Goal: Task Accomplishment & Management: Manage account settings

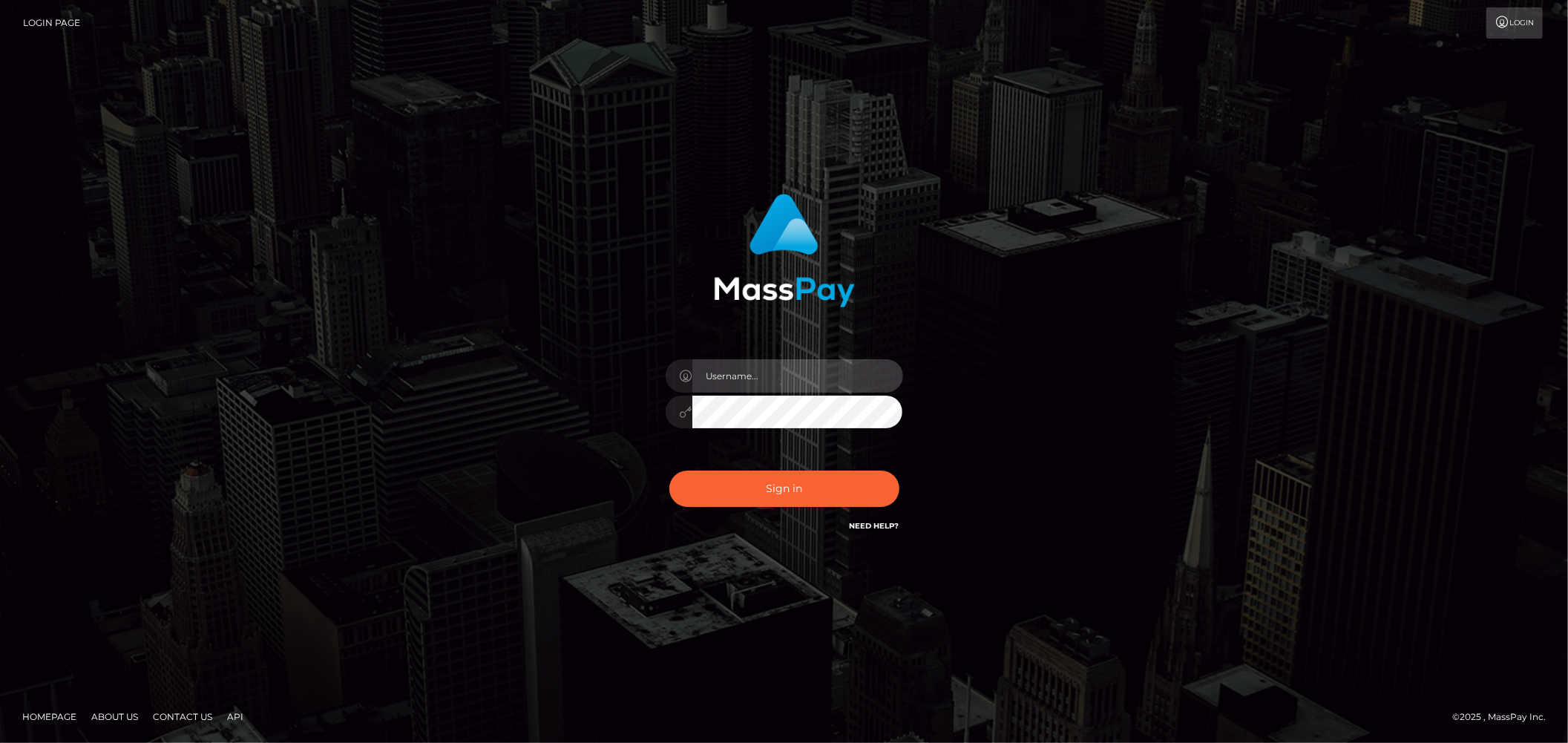
click at [856, 377] on input "text" at bounding box center [798, 376] width 211 height 33
type input "ashbil"
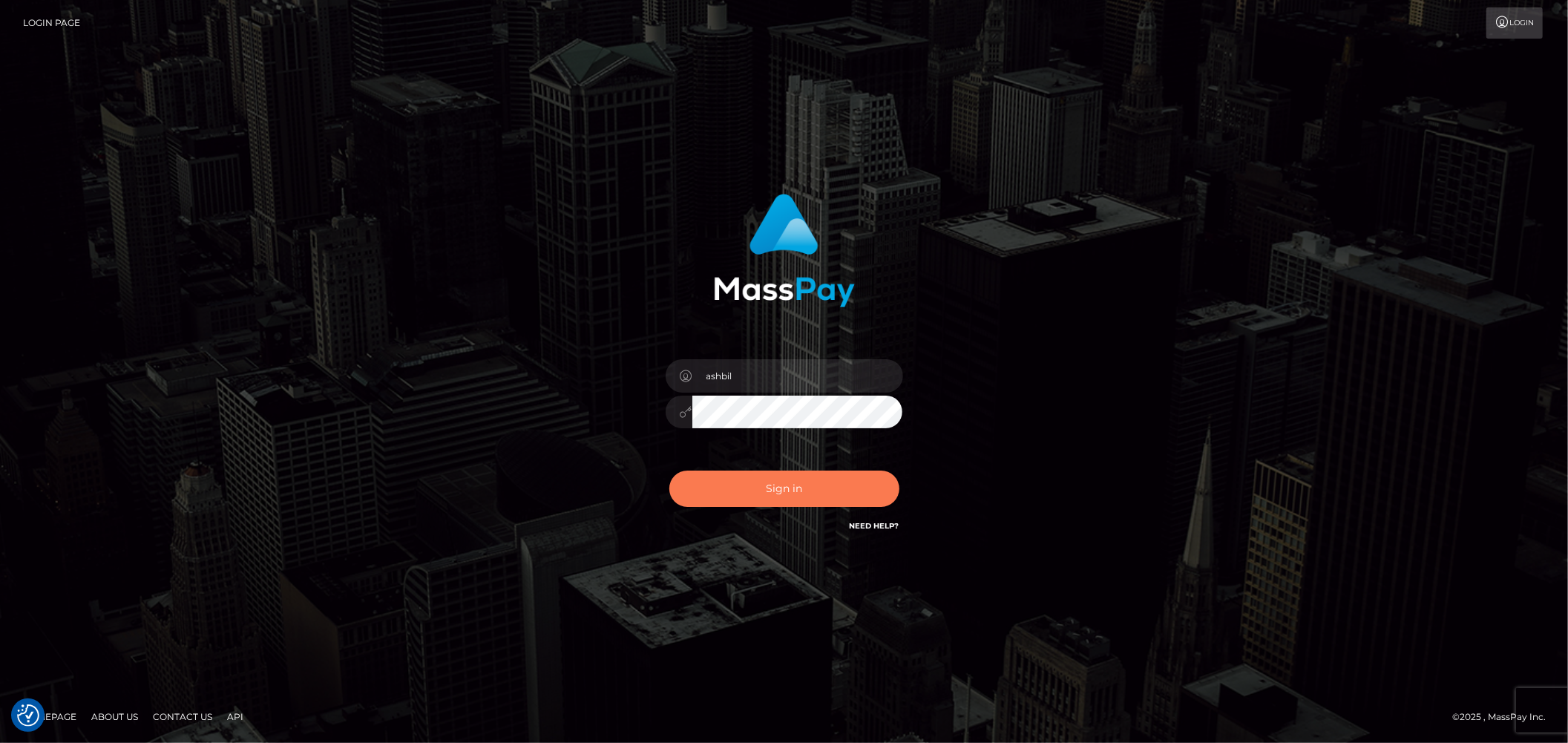
click at [795, 483] on button "Sign in" at bounding box center [784, 489] width 230 height 36
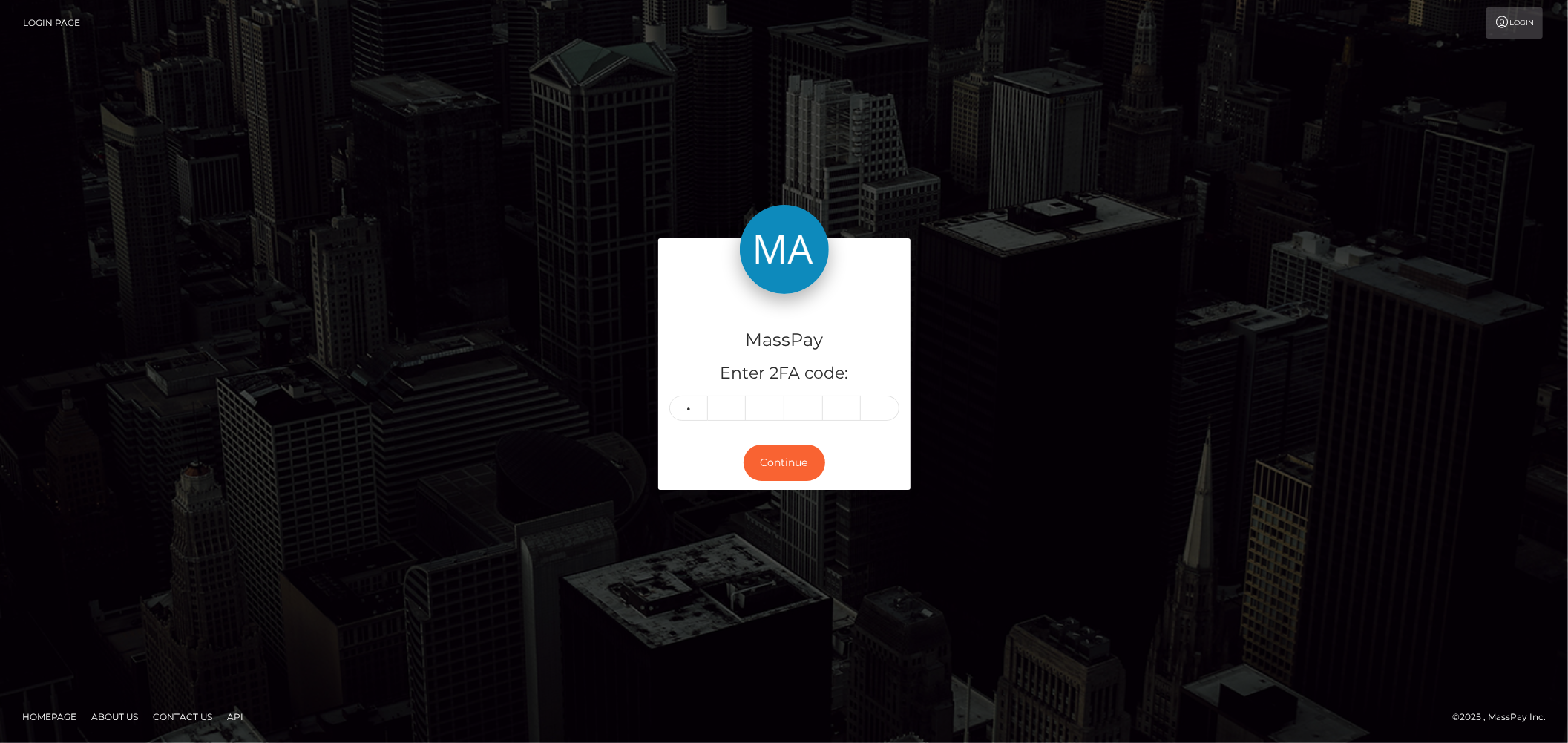
type input "6"
type input "8"
type input "5"
type input "0"
type input "1"
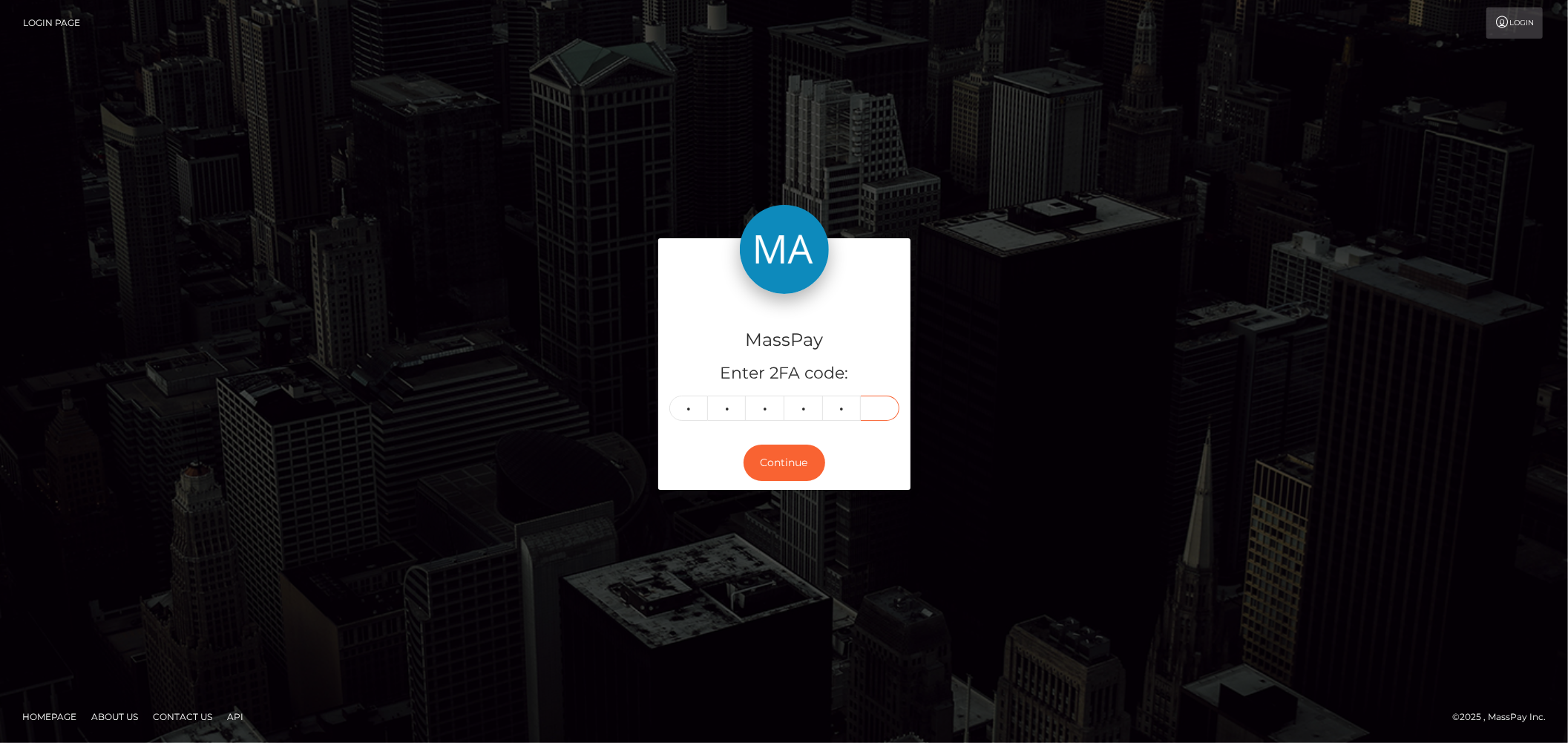
type input "6"
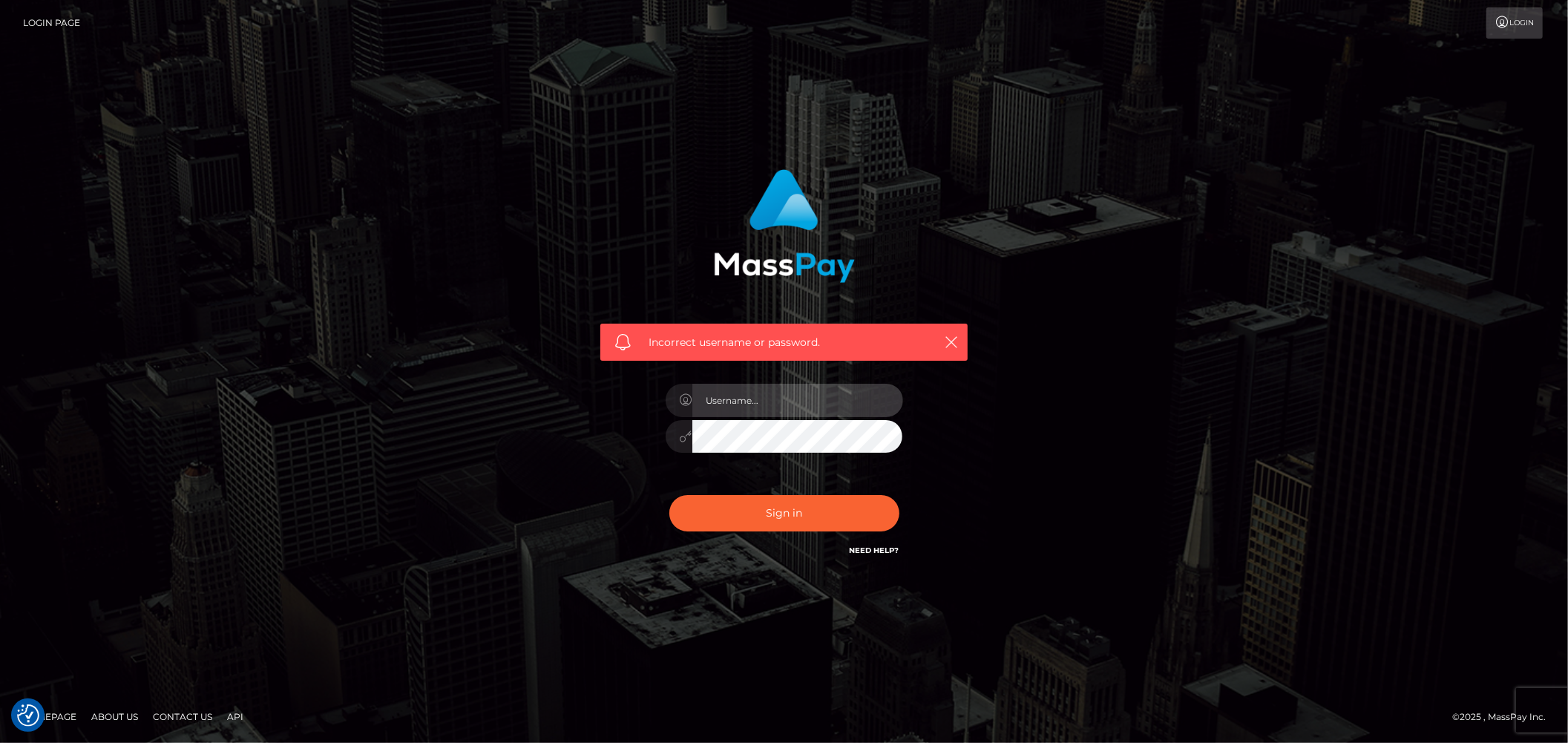
click at [752, 396] on input "text" at bounding box center [798, 400] width 211 height 33
type input "ashbil"
click at [803, 517] on button "Sign in" at bounding box center [784, 514] width 230 height 36
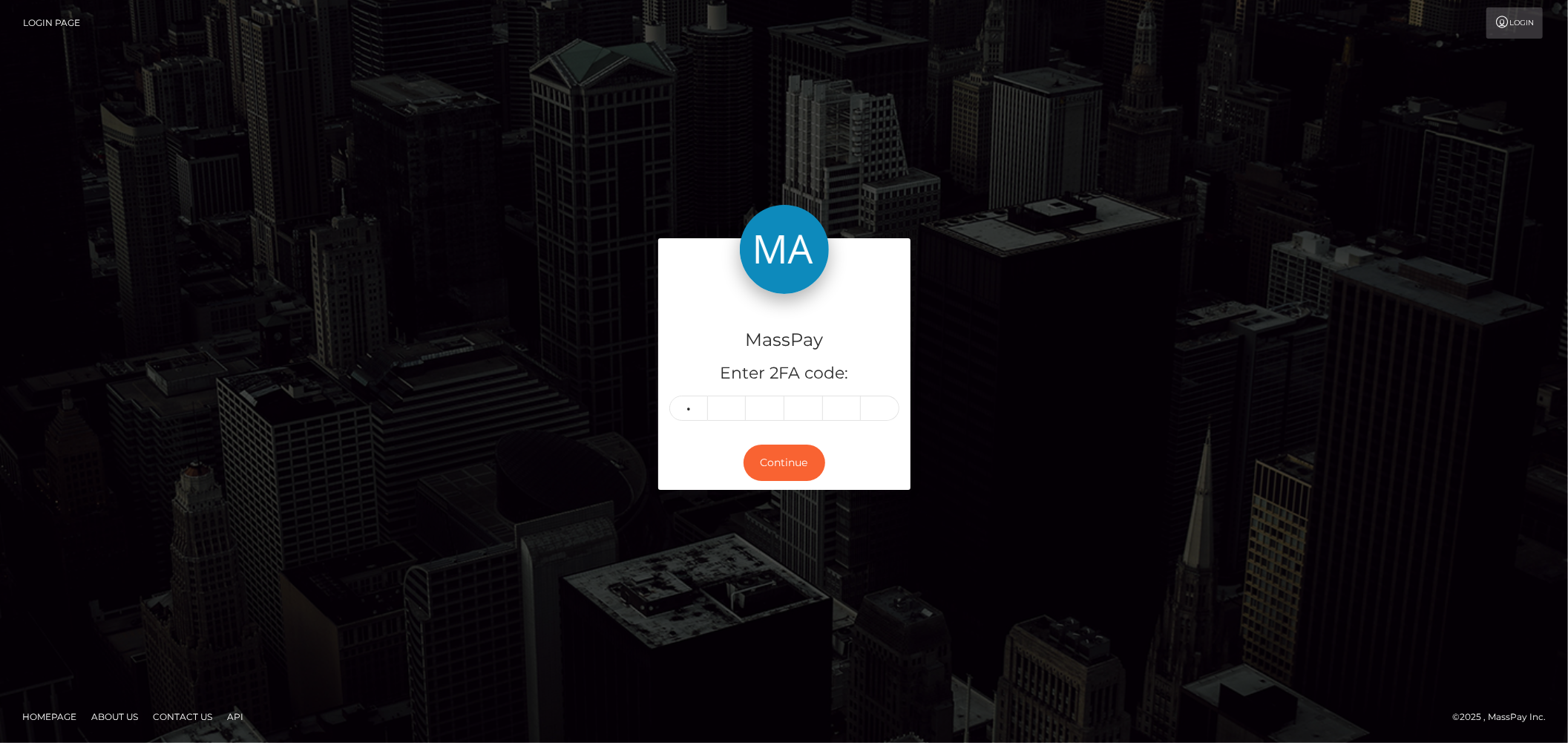
type input "5"
type input "0"
type input "1"
type input "5"
type input "8"
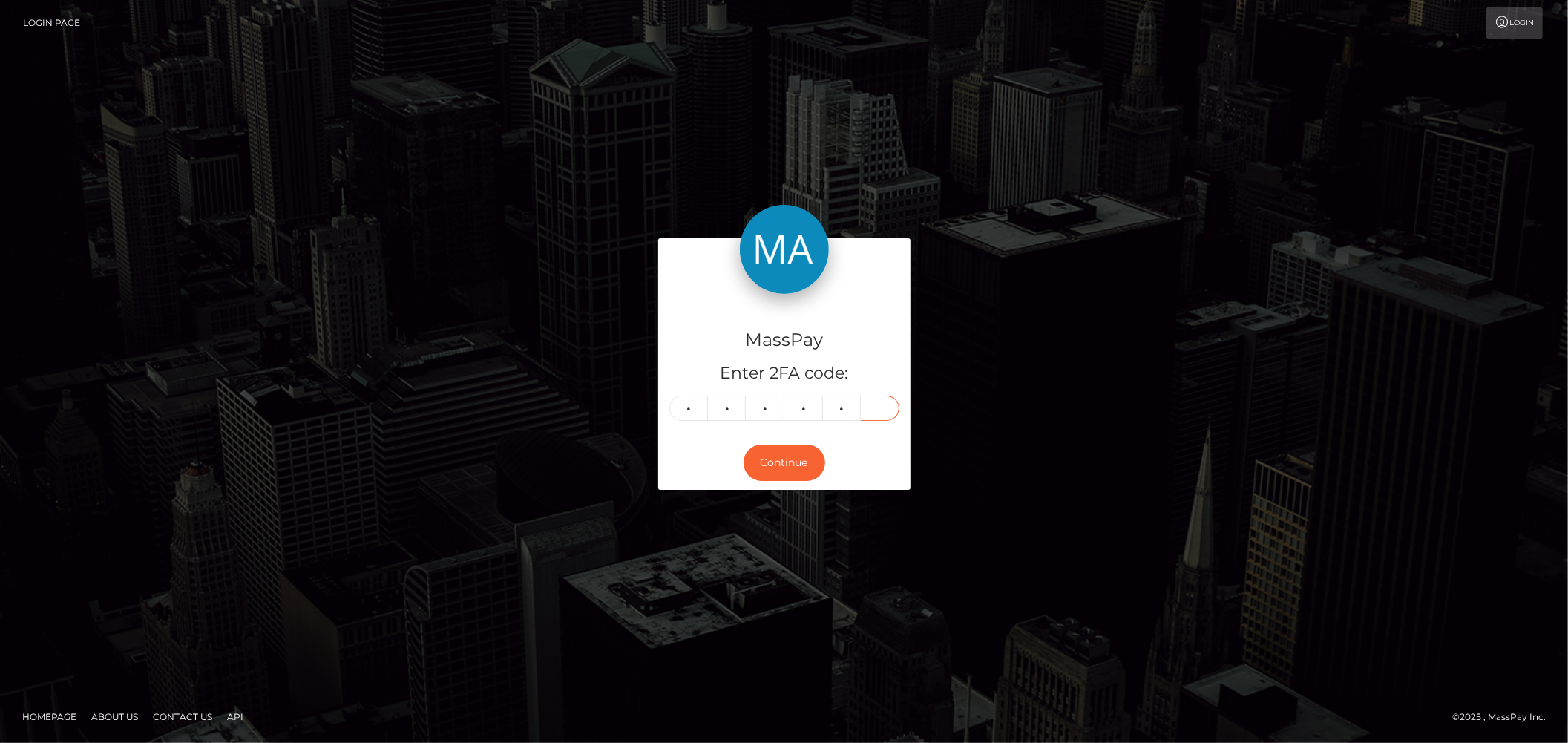
type input "6"
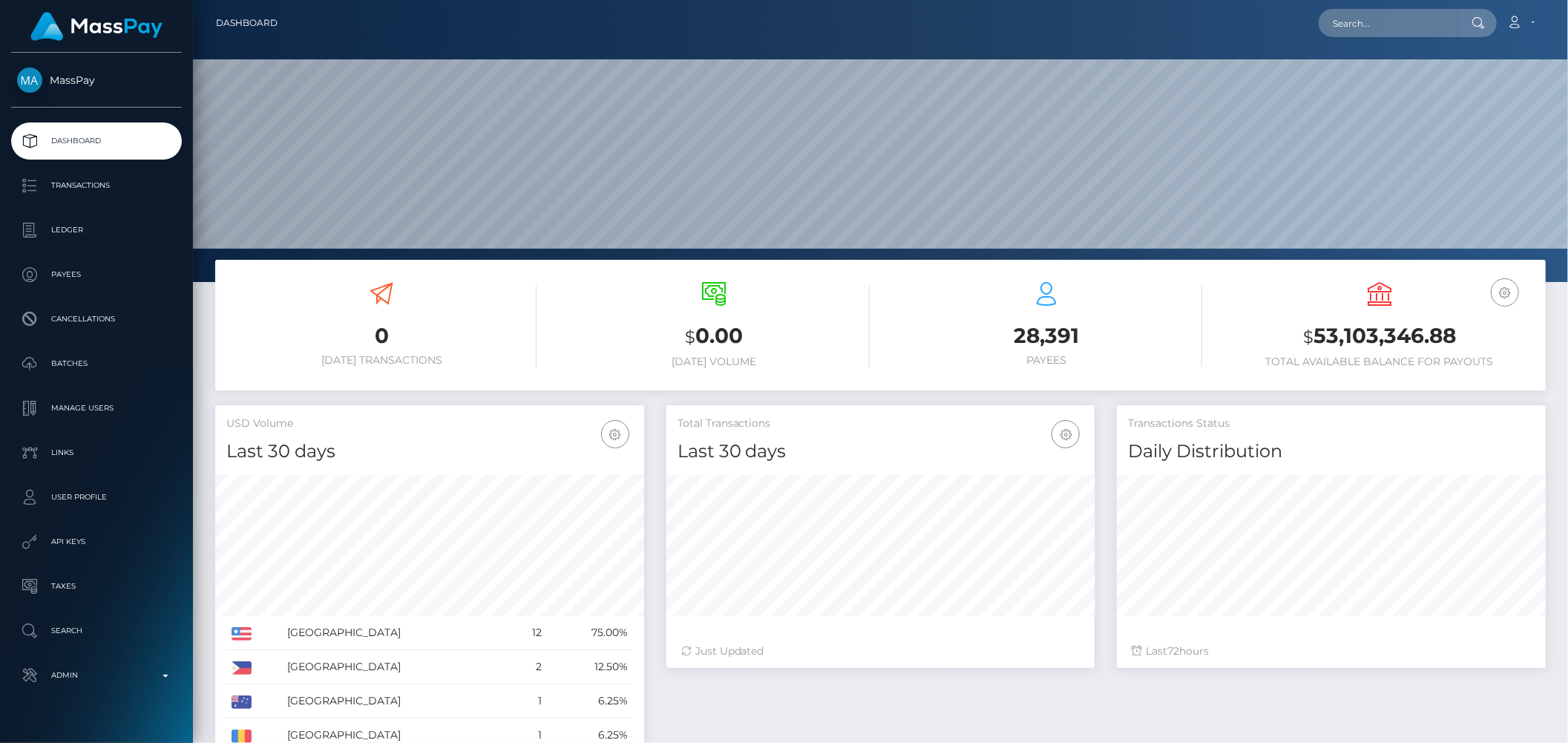
scroll to position [263, 428]
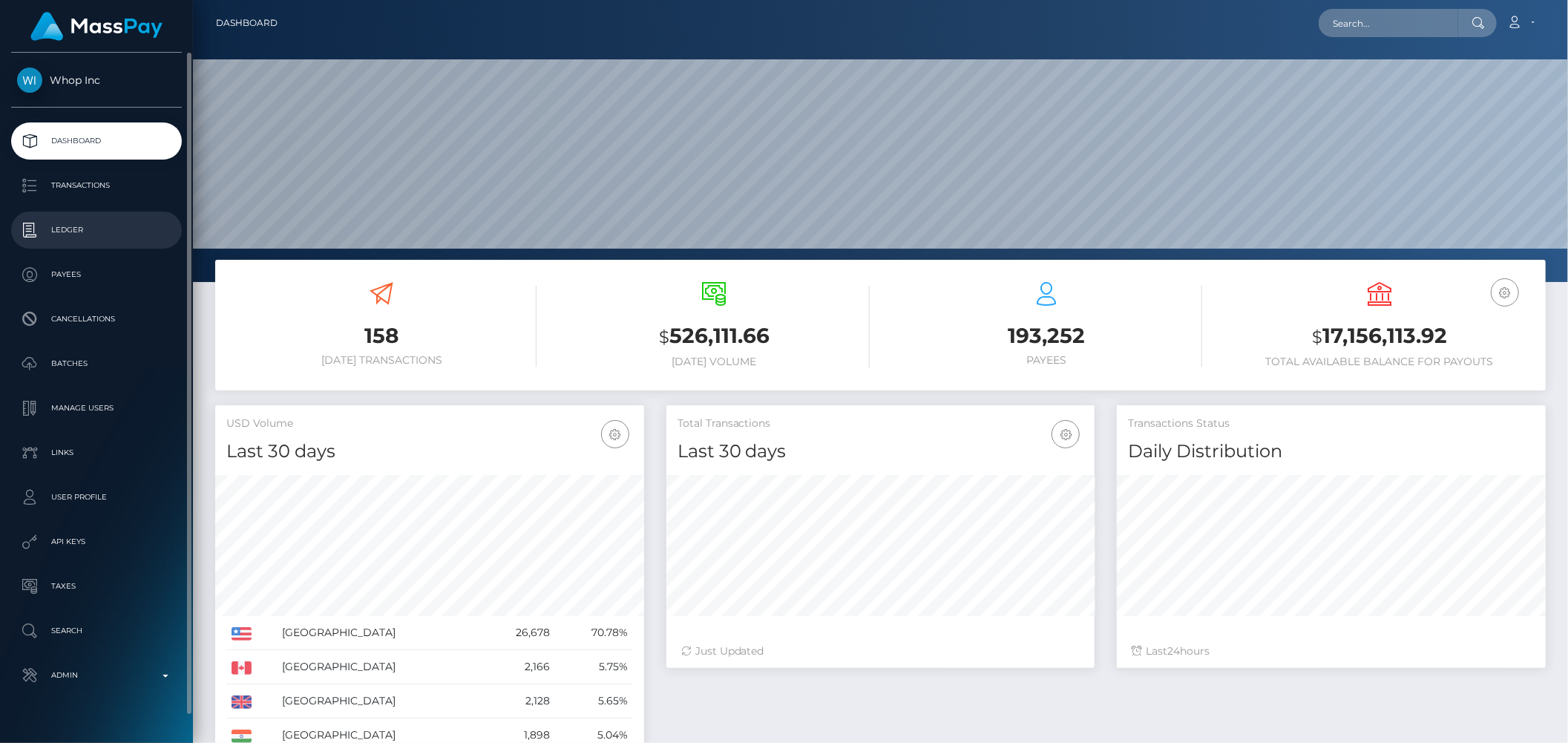
click at [70, 230] on p "Ledger" at bounding box center [96, 229] width 159 height 22
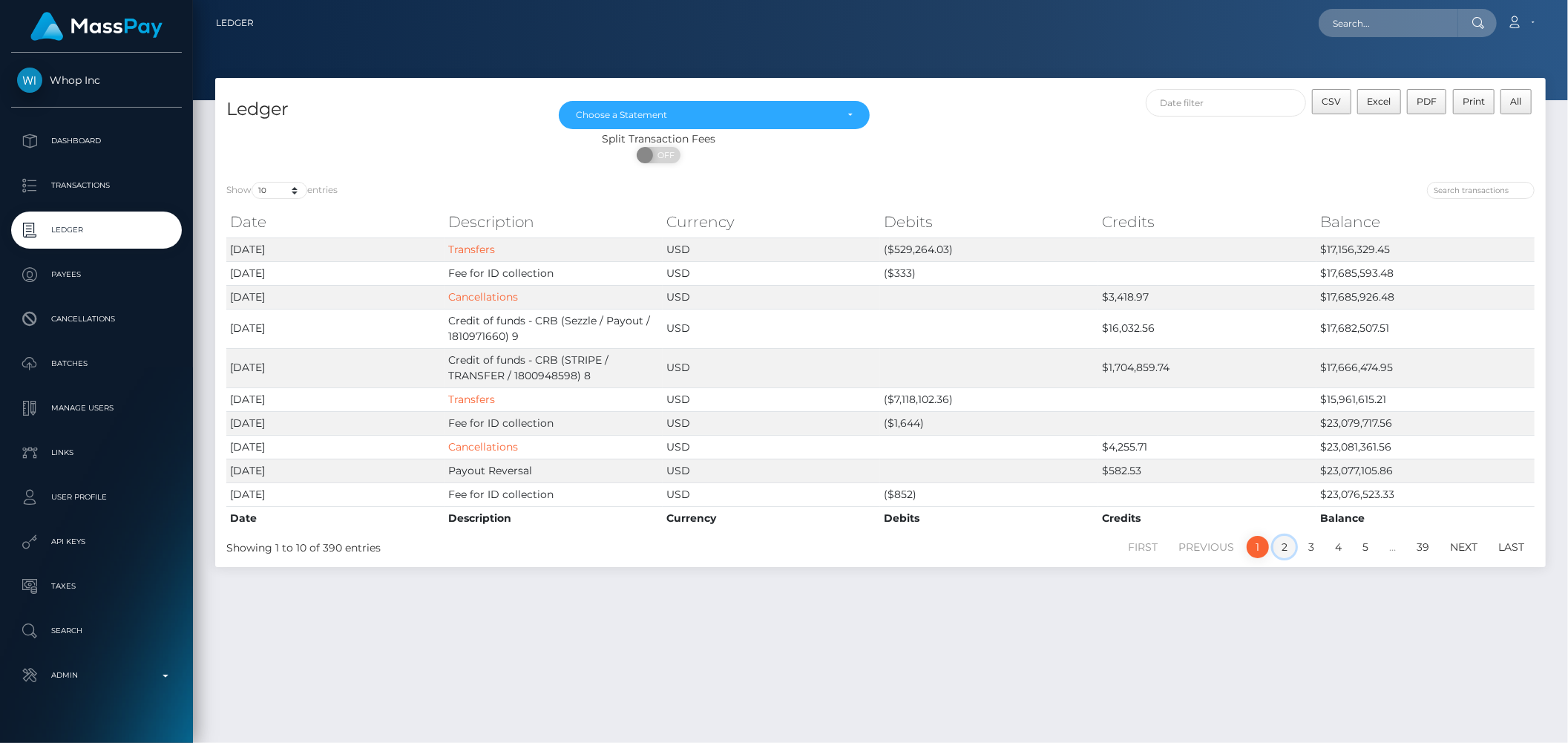
click at [1286, 552] on link "2" at bounding box center [1284, 546] width 22 height 22
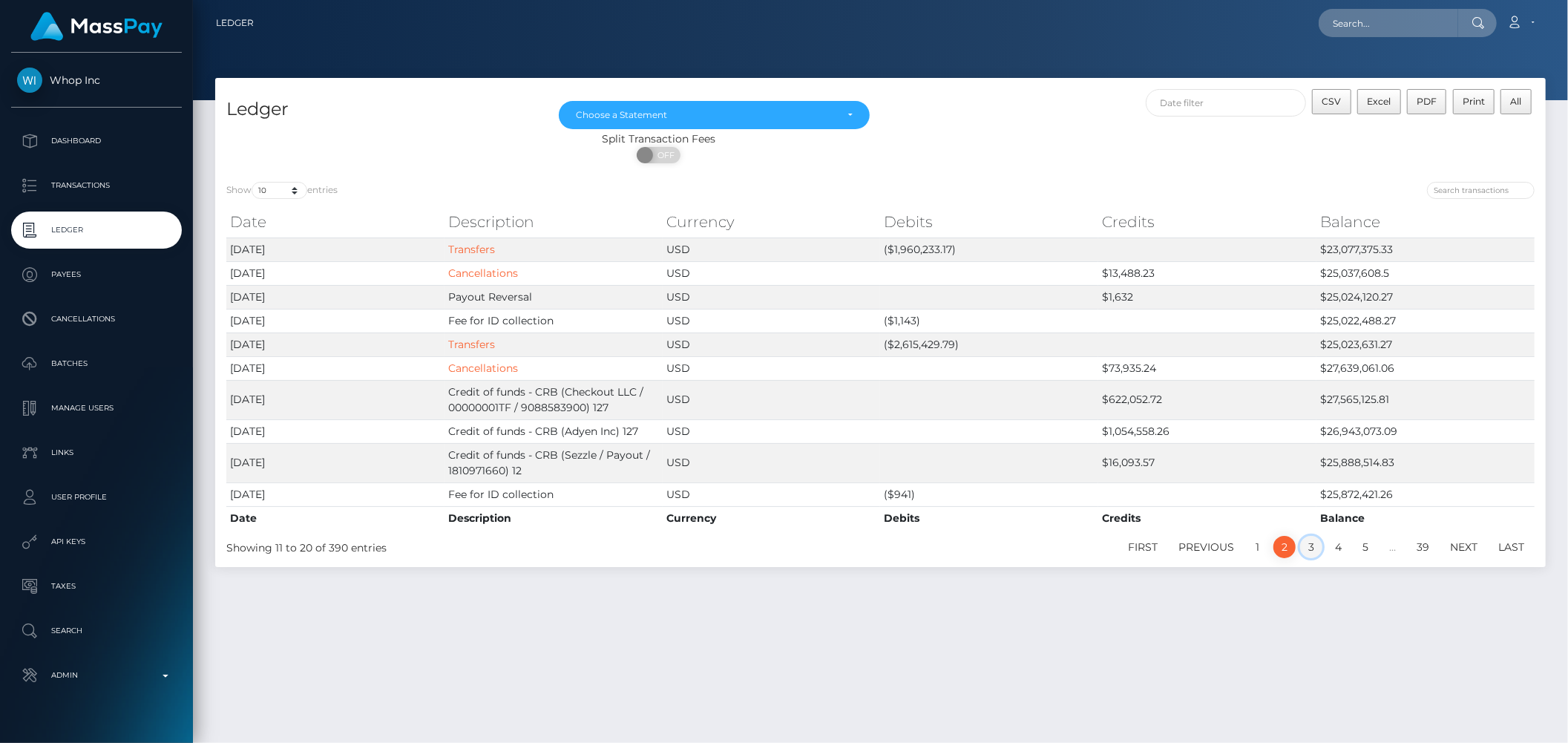
click at [1318, 550] on link "3" at bounding box center [1310, 546] width 22 height 22
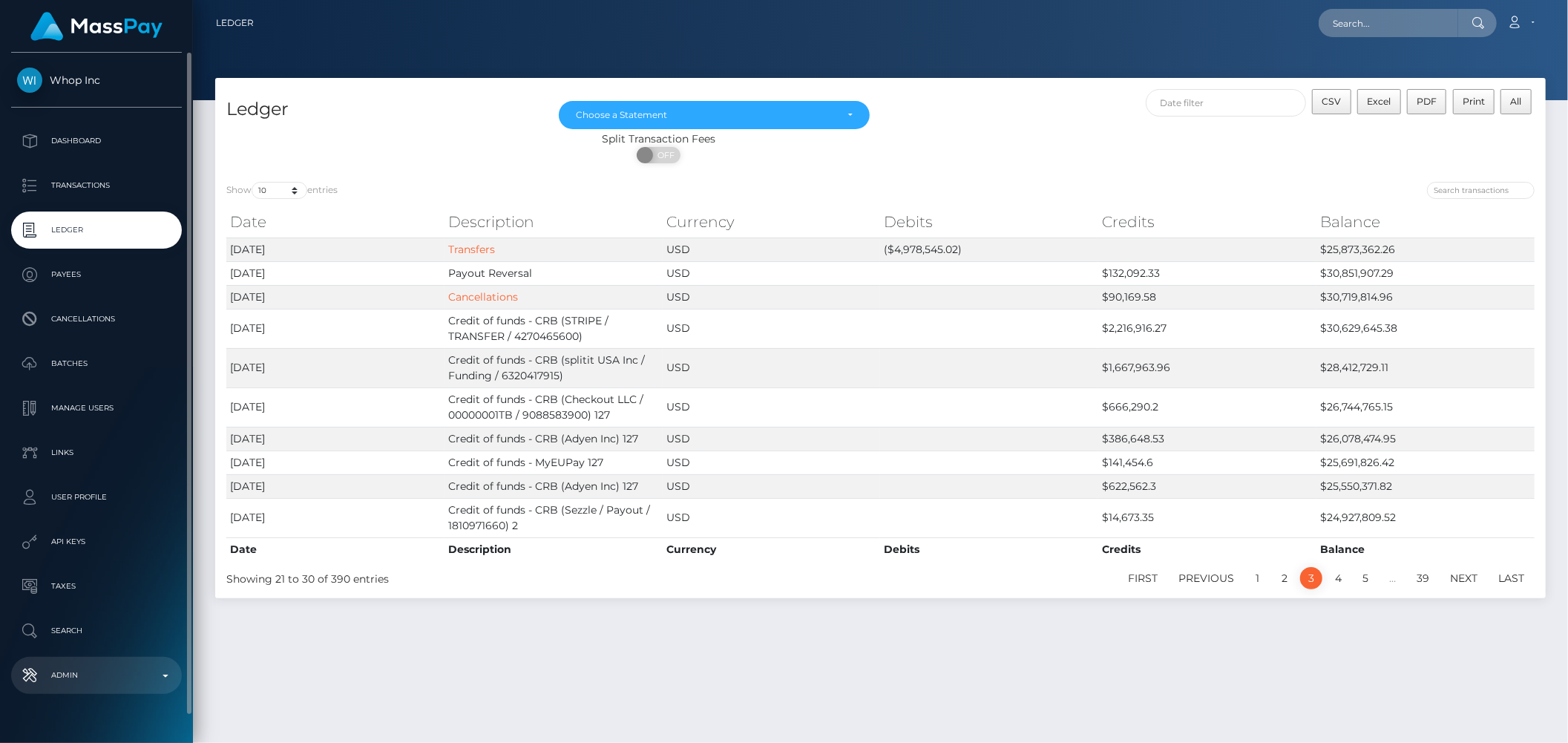
click at [162, 671] on p "Admin" at bounding box center [96, 675] width 159 height 22
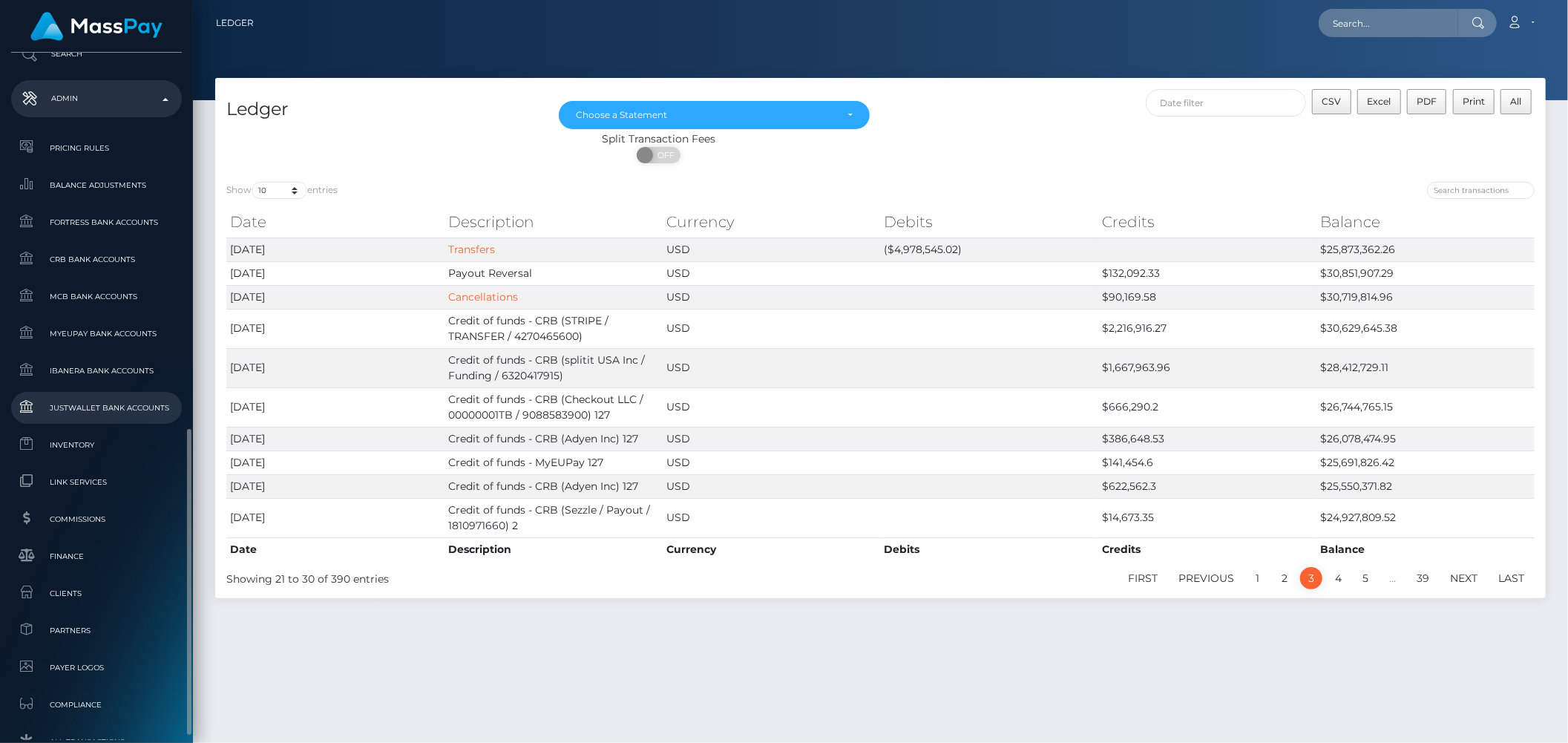
scroll to position [857, 0]
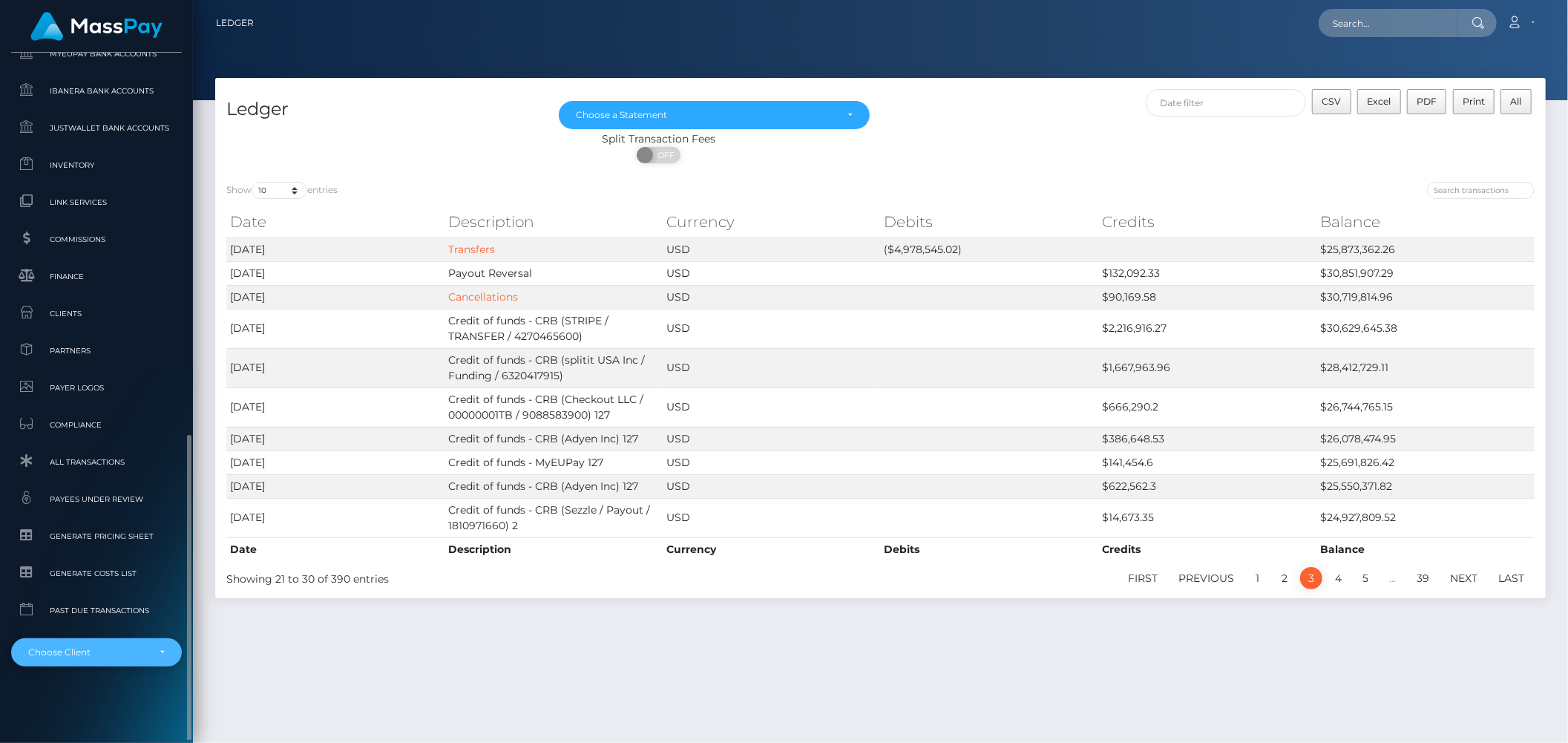
click at [160, 651] on div "Choose Client" at bounding box center [97, 653] width 137 height 11
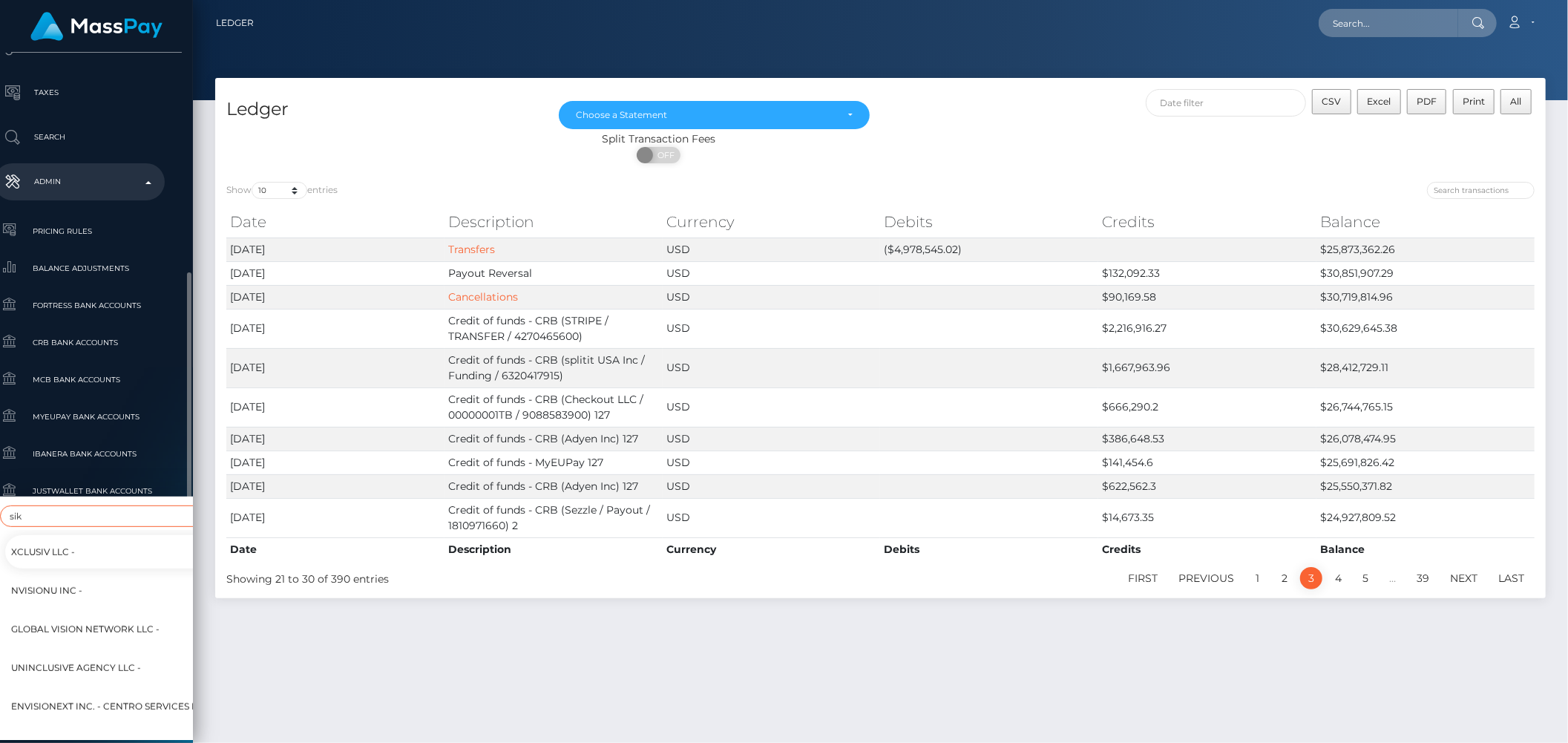
scroll to position [688, 17]
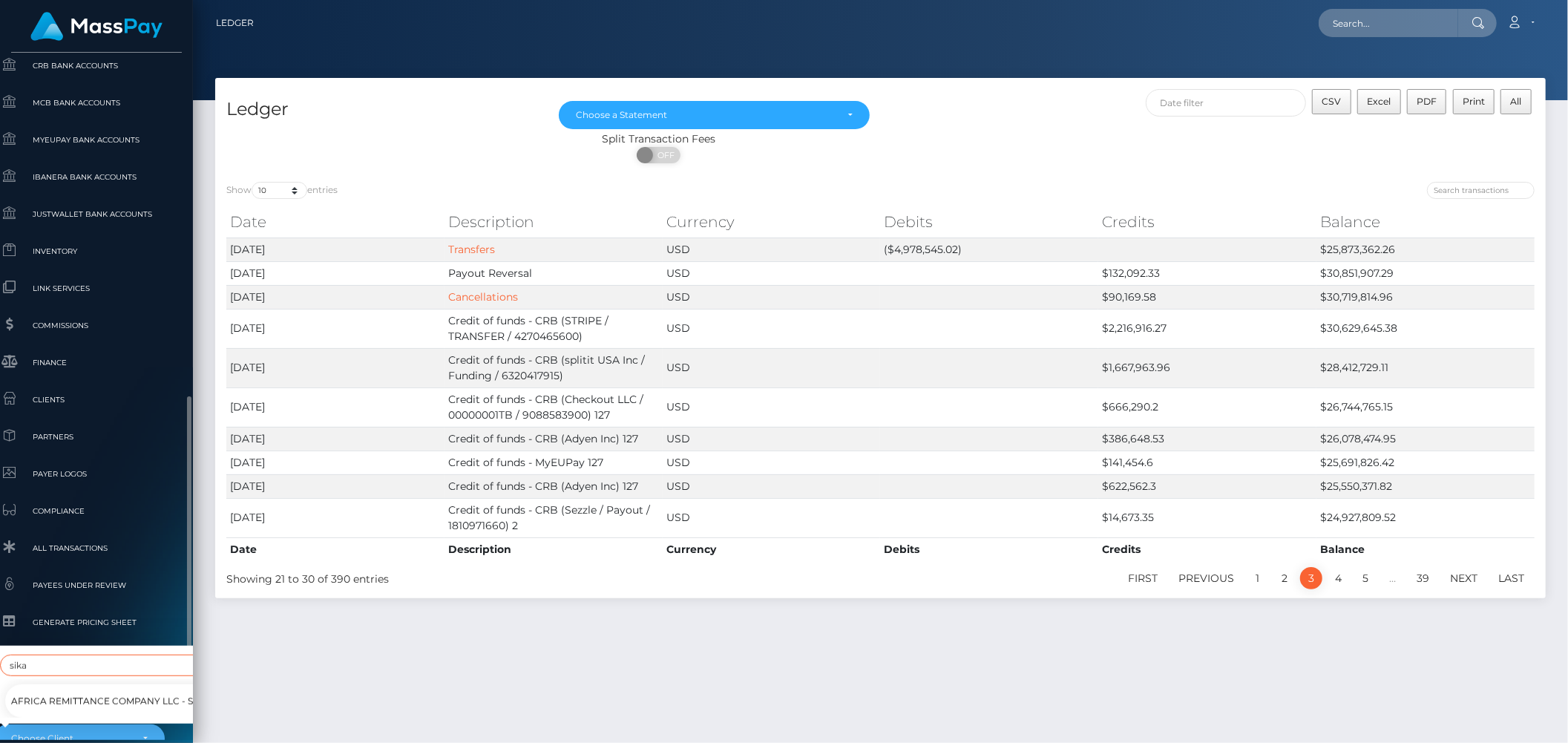
type input "sika"
click at [108, 692] on span "Africa Remittance Company LLC - SikaCash" at bounding box center [124, 701] width 224 height 19
select select "353"
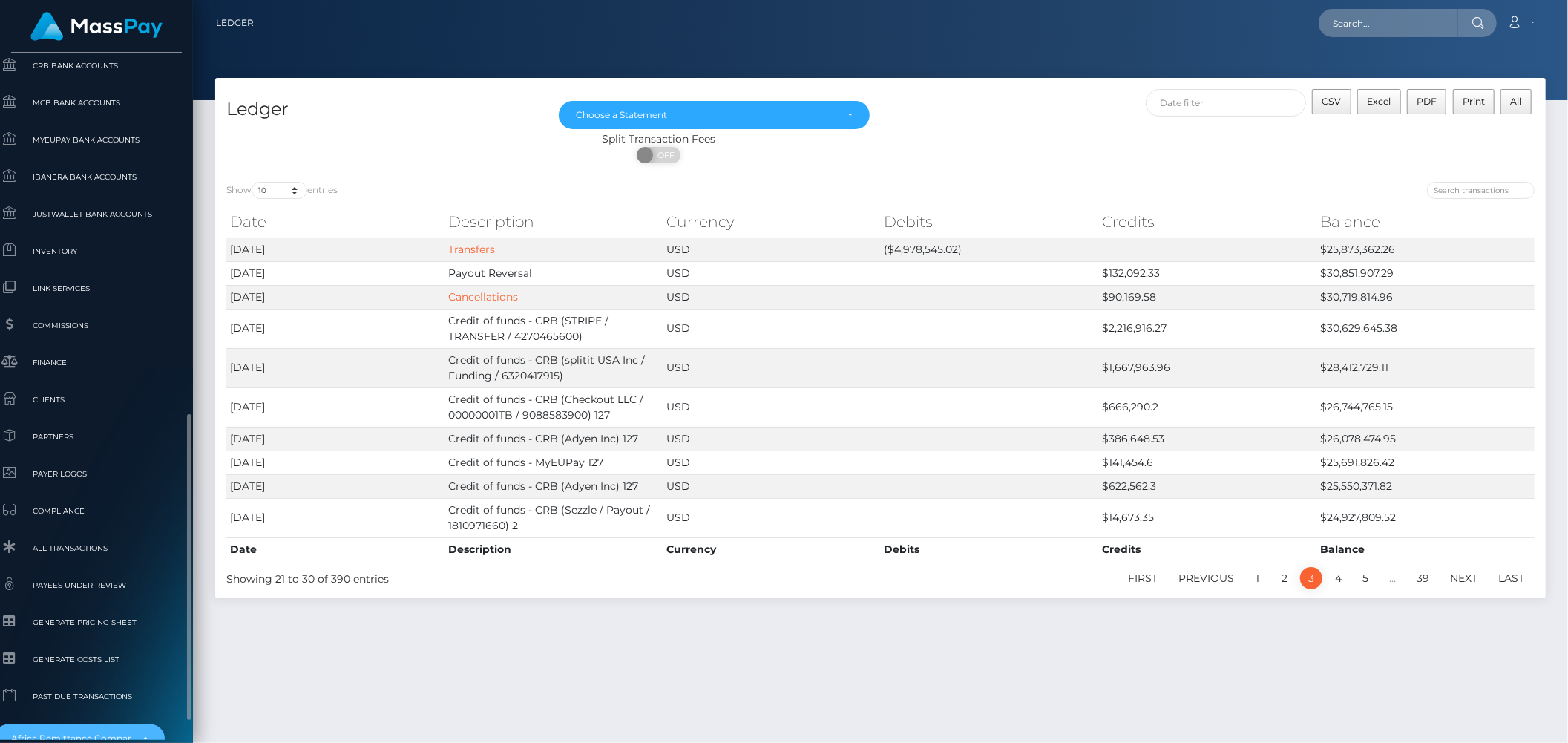
scroll to position [783, 17]
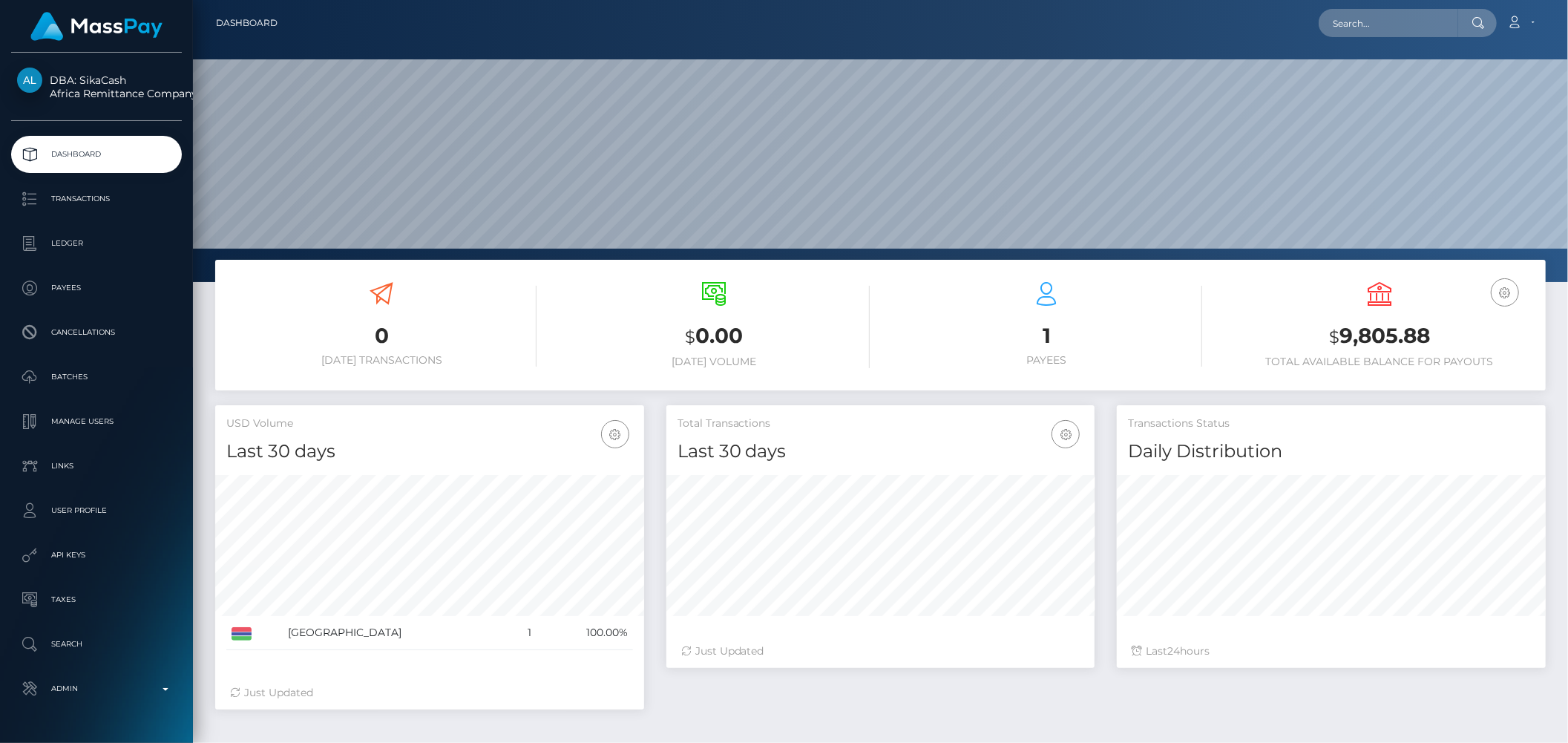
scroll to position [263, 428]
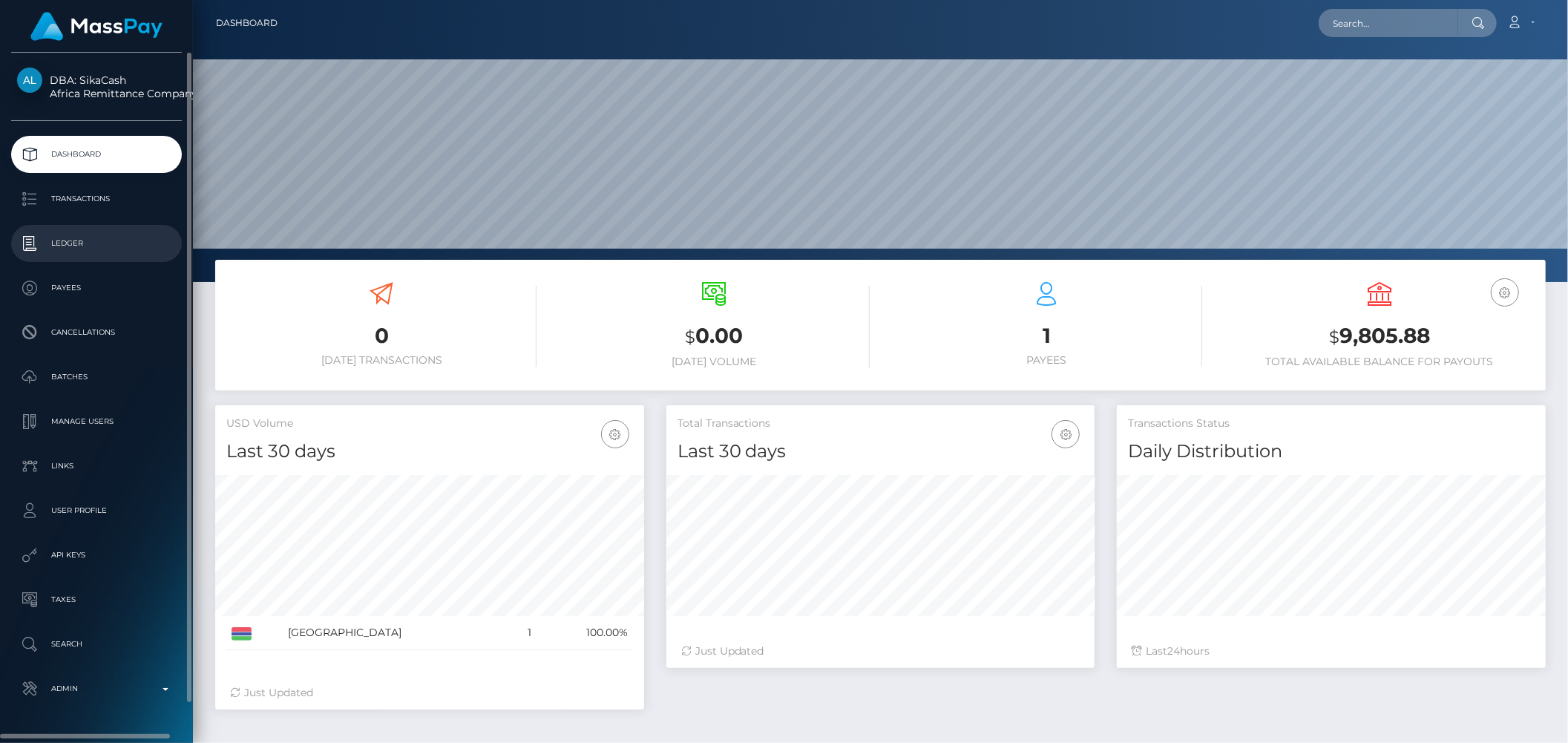
click at [93, 254] on p "Ledger" at bounding box center [96, 243] width 159 height 22
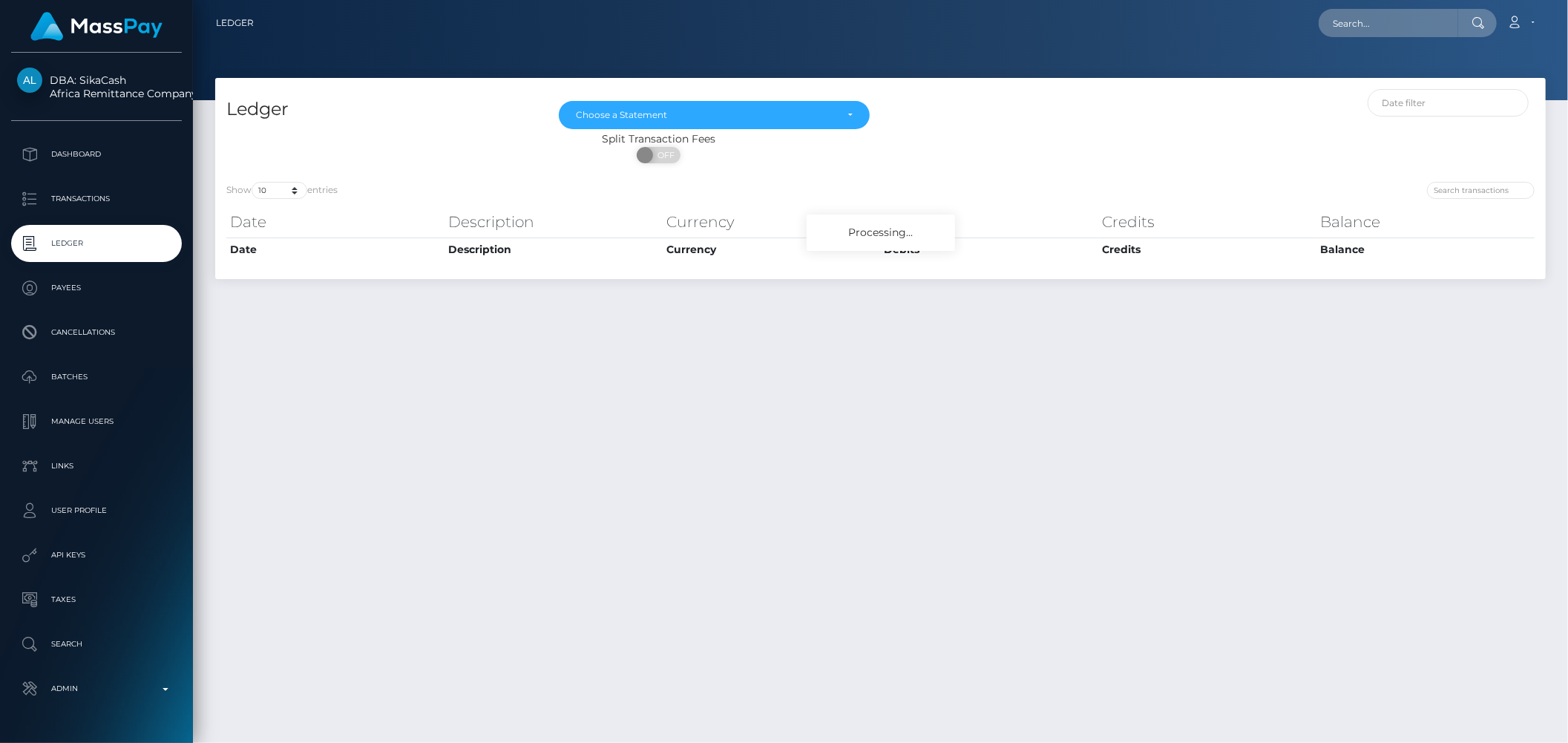
drag, startPoint x: 0, startPoint y: 0, endPoint x: 975, endPoint y: 129, distance: 983.5
click at [975, 129] on div at bounding box center [1213, 110] width 666 height 42
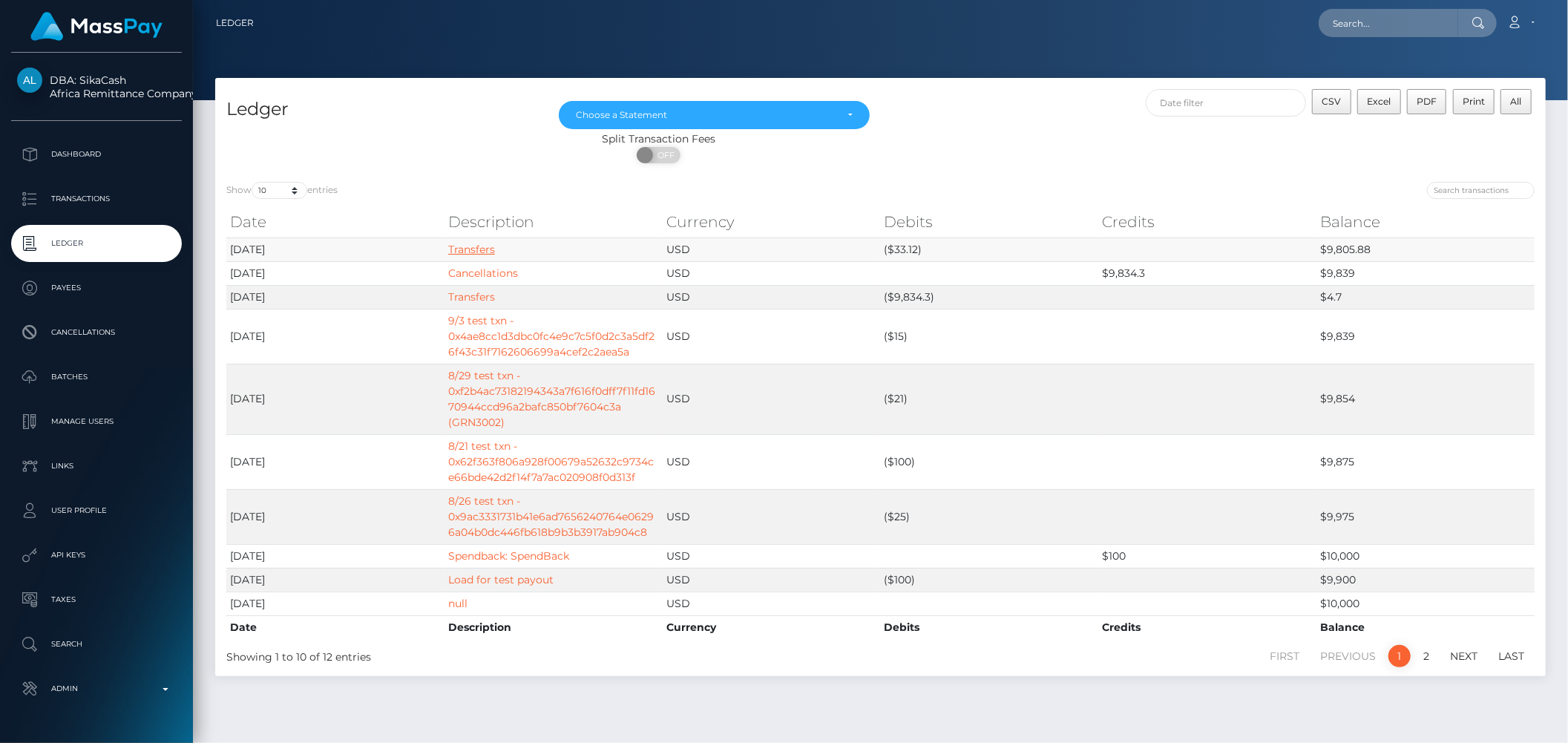
click at [468, 245] on link "Transfers" at bounding box center [471, 249] width 47 height 13
